Goal: Navigation & Orientation: Find specific page/section

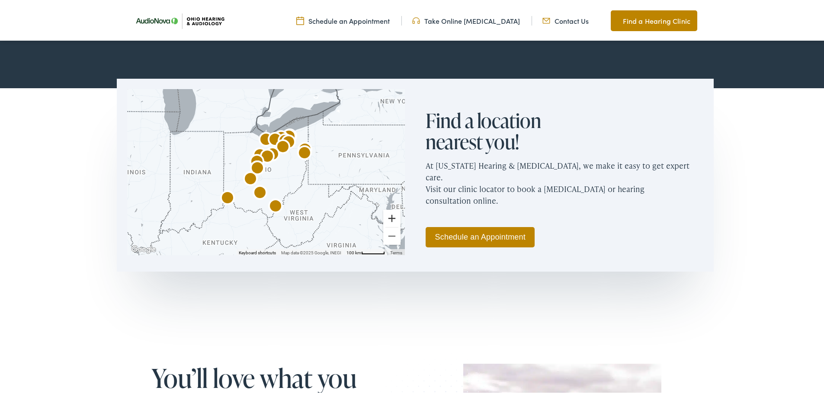
scroll to position [477, 0]
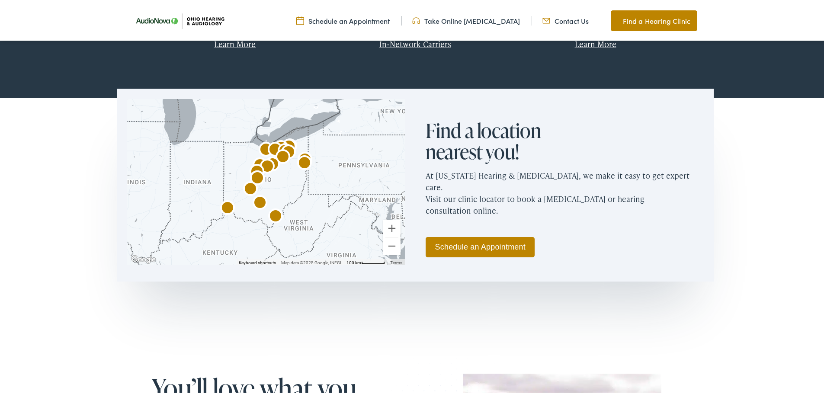
click at [654, 23] on link "Find a Hearing Clinic" at bounding box center [654, 19] width 87 height 21
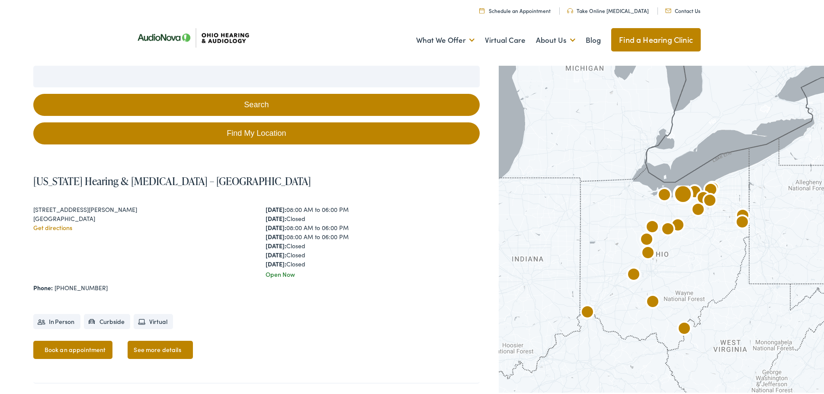
scroll to position [173, 0]
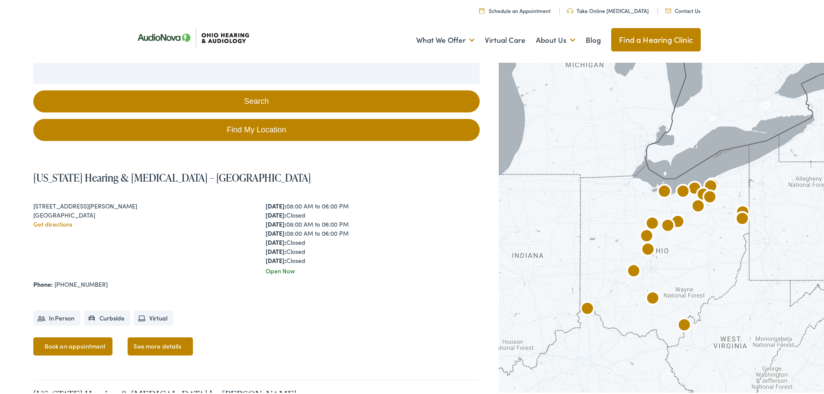
click at [643, 246] on img "AudioNova" at bounding box center [648, 248] width 21 height 21
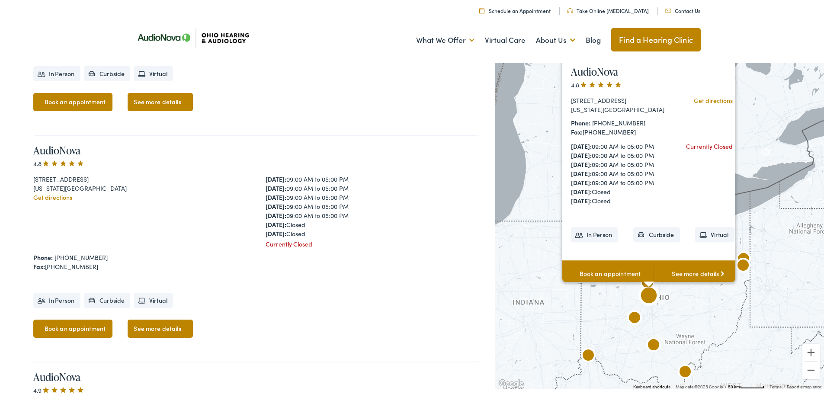
scroll to position [2060, 0]
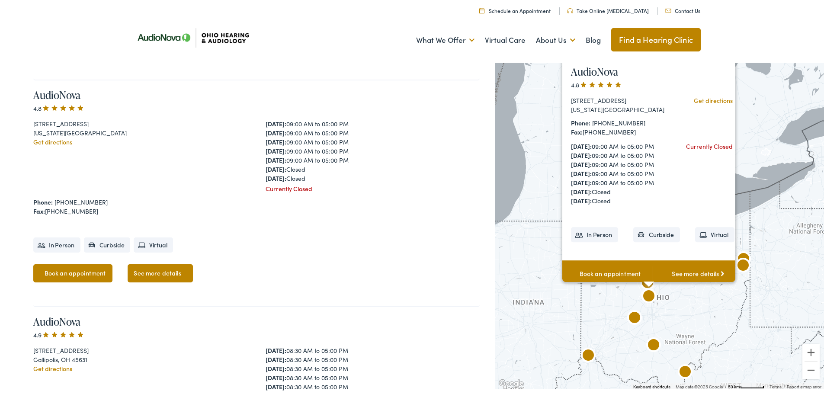
click at [686, 264] on link "See more details" at bounding box center [698, 272] width 90 height 27
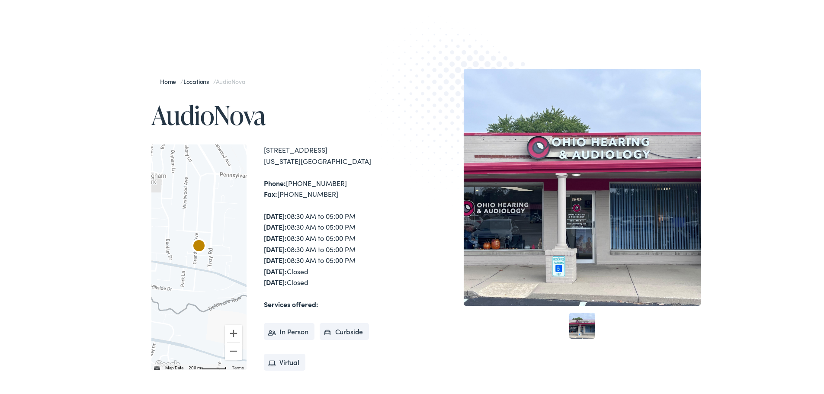
scroll to position [43, 0]
